Goal: Communication & Community: Answer question/provide support

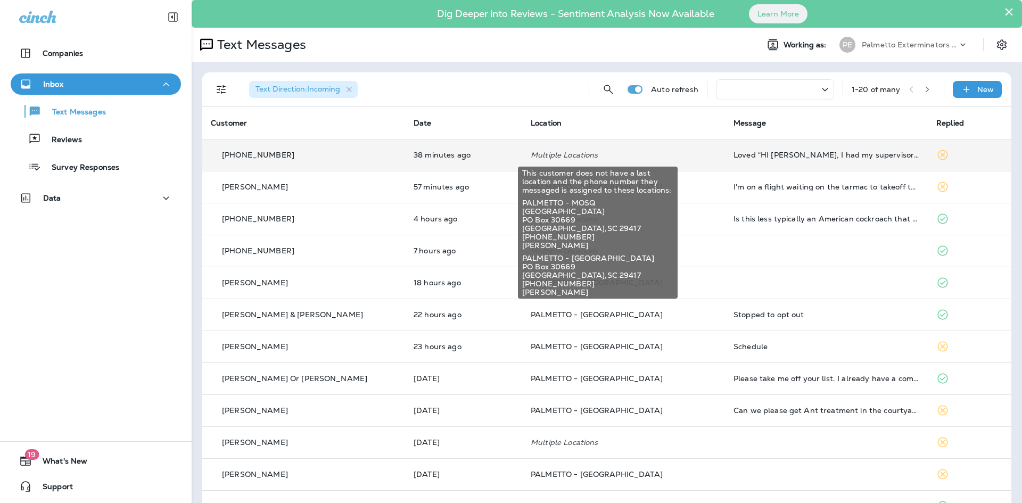
click at [604, 155] on p "Multiple Locations" at bounding box center [624, 155] width 186 height 9
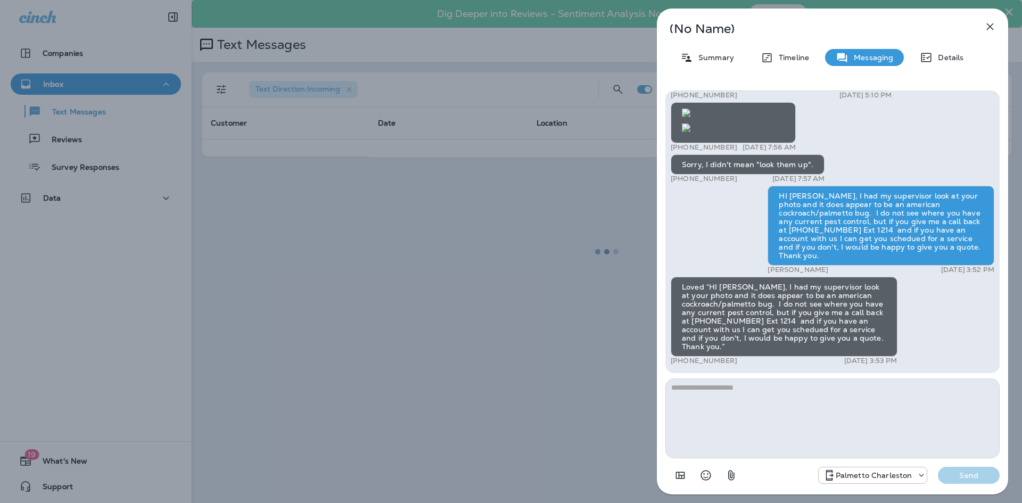
click at [988, 24] on icon "button" at bounding box center [990, 26] width 13 height 13
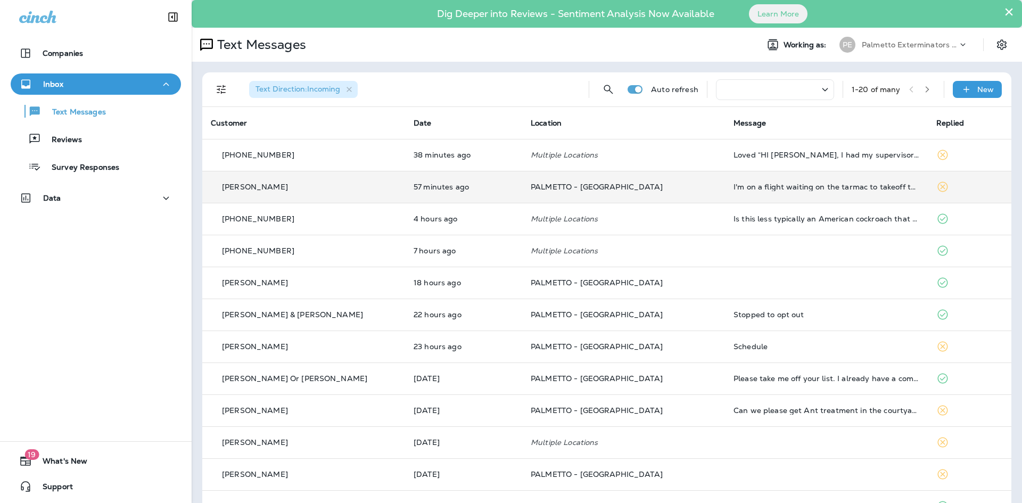
click at [684, 187] on p "PALMETTO - [GEOGRAPHIC_DATA]" at bounding box center [624, 187] width 186 height 9
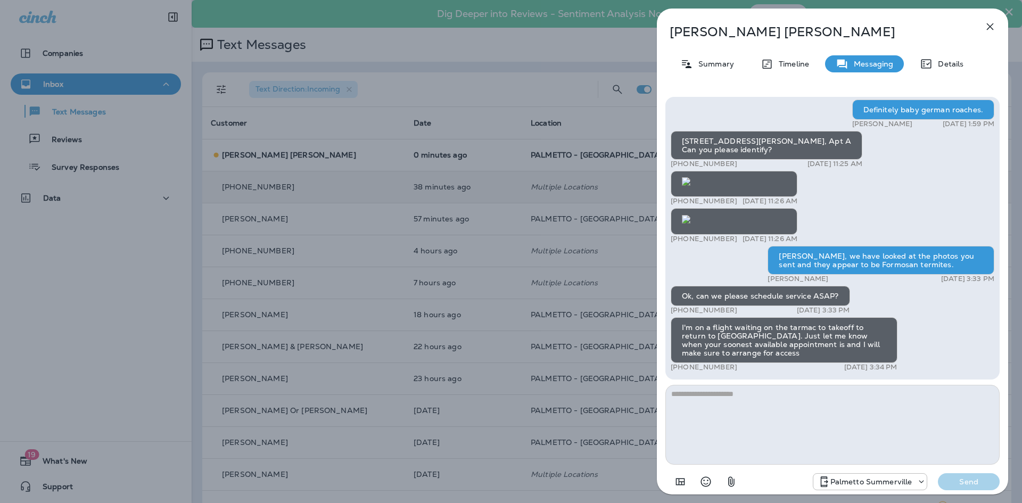
click at [403, 275] on div "[PERSON_NAME] Summary Timeline Messaging Details [STREET_ADDRESS]. Can you plea…" at bounding box center [511, 251] width 1022 height 503
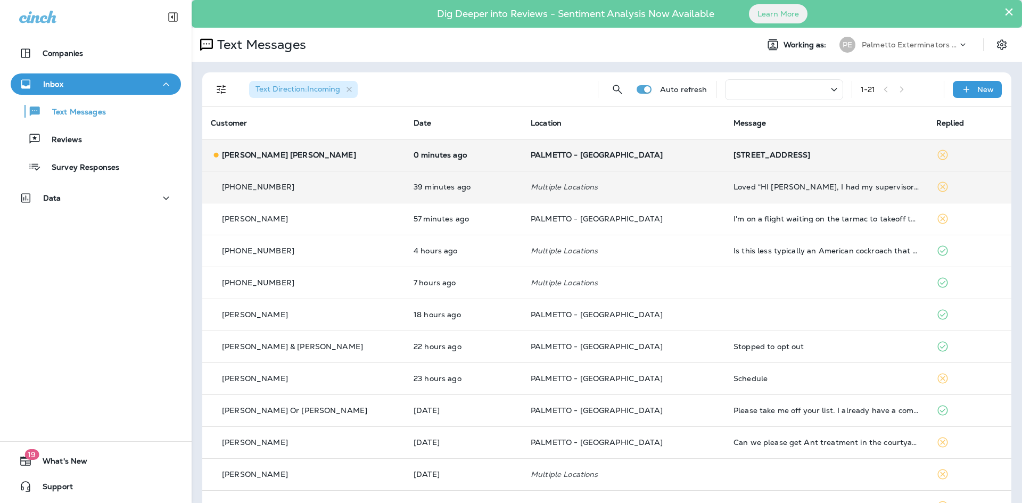
click at [361, 157] on div "[PERSON_NAME] [PERSON_NAME]" at bounding box center [304, 155] width 186 height 11
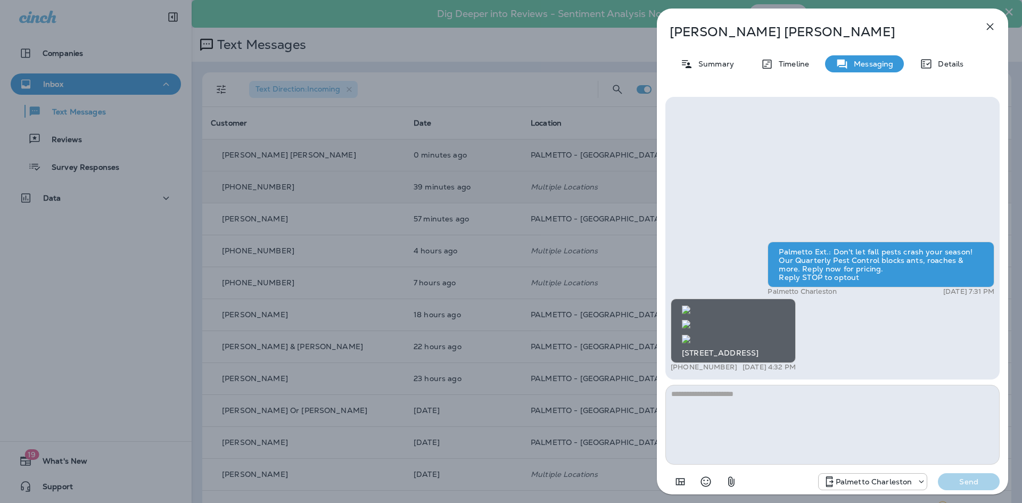
scroll to position [-586, 0]
click at [690, 306] on img at bounding box center [686, 310] width 9 height 9
click at [690, 320] on img at bounding box center [686, 324] width 9 height 9
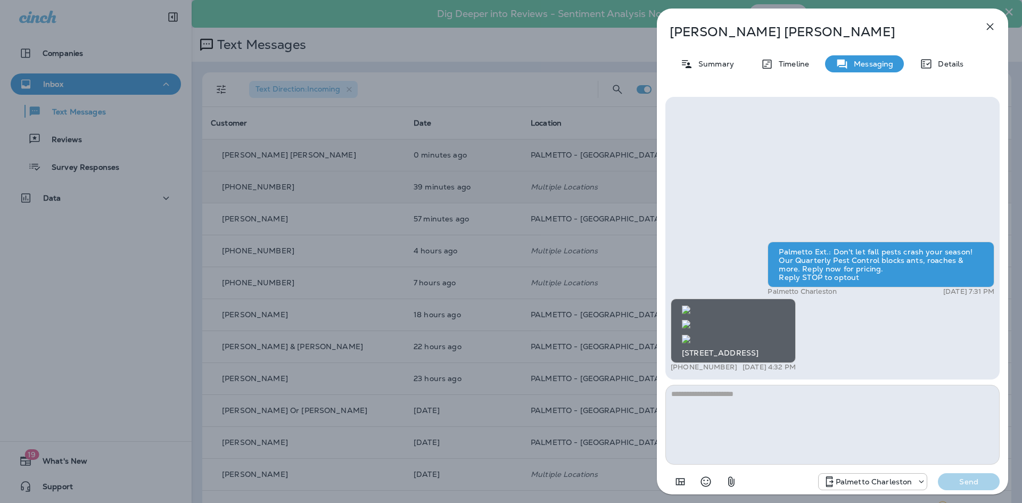
click at [690, 335] on img at bounding box center [686, 339] width 9 height 9
click at [754, 389] on textarea at bounding box center [832, 425] width 334 height 80
click at [673, 390] on textarea "**********" at bounding box center [832, 425] width 334 height 80
type textarea "**********"
click at [977, 479] on p "Send" at bounding box center [969, 482] width 45 height 10
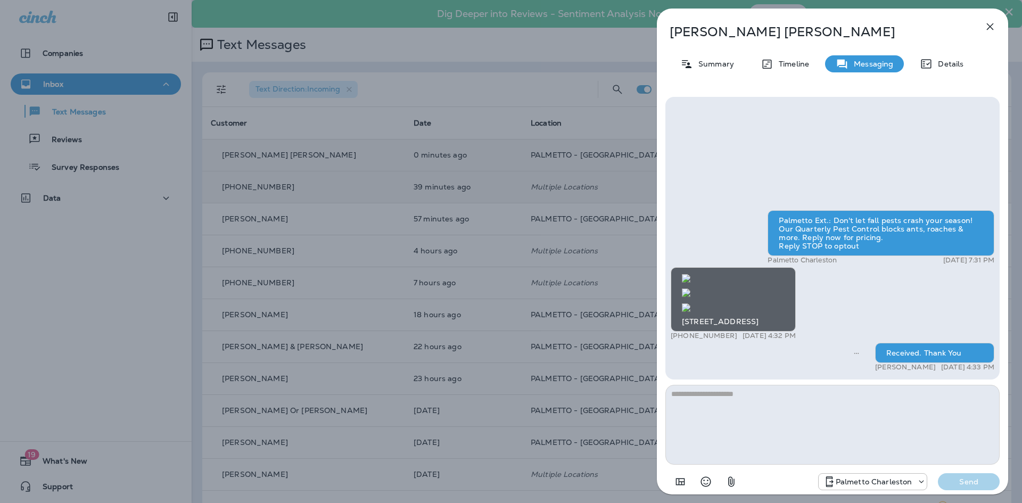
scroll to position [-160, 0]
click at [690, 303] on img at bounding box center [686, 307] width 9 height 9
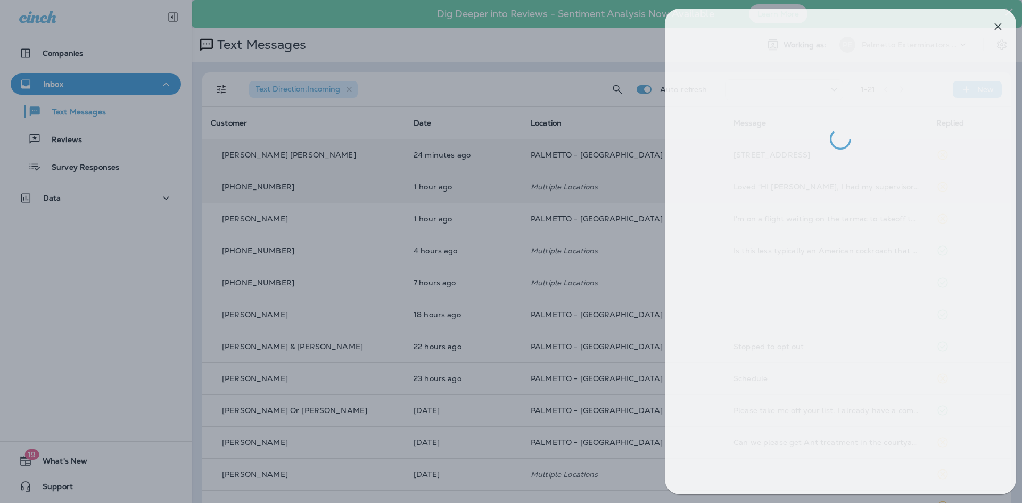
click at [497, 240] on div at bounding box center [519, 251] width 1022 height 503
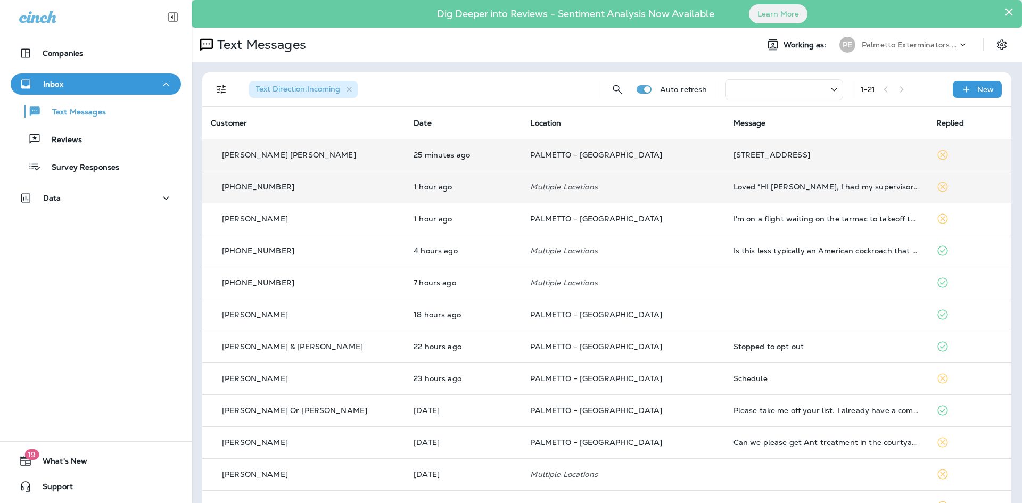
click at [349, 153] on div "[PERSON_NAME] [PERSON_NAME]" at bounding box center [304, 155] width 186 height 11
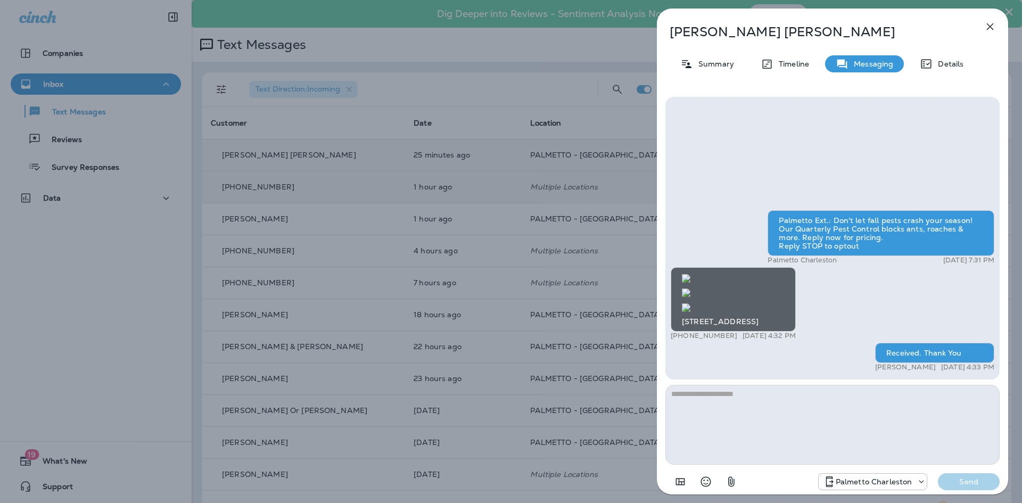
scroll to position [-106, 0]
click at [690, 303] on img at bounding box center [686, 307] width 9 height 9
click at [690, 297] on img at bounding box center [686, 293] width 9 height 9
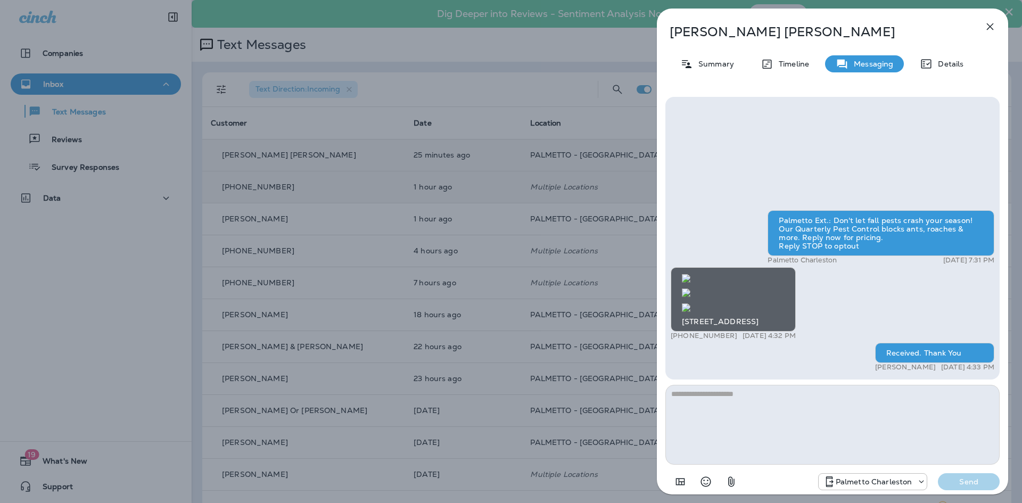
click at [690, 274] on img at bounding box center [686, 278] width 9 height 9
